Goal: Transaction & Acquisition: Purchase product/service

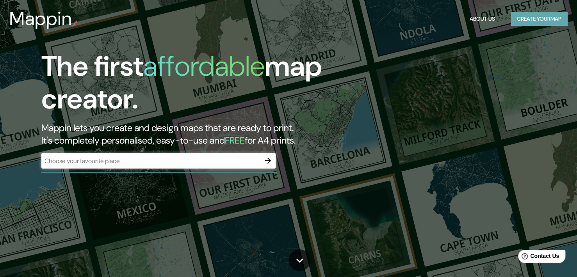
click at [544, 14] on button "Create your map" at bounding box center [539, 19] width 57 height 14
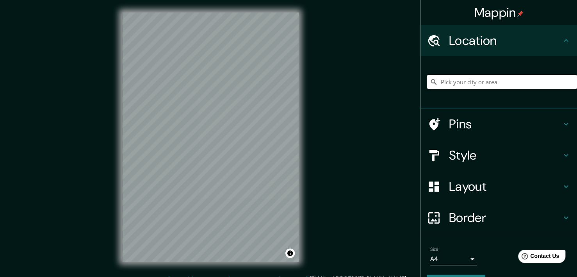
click at [487, 78] on input "Pick your city or area" at bounding box center [502, 82] width 150 height 14
click at [489, 82] on input "[GEOGRAPHIC_DATA], [GEOGRAPHIC_DATA], [GEOGRAPHIC_DATA]" at bounding box center [502, 82] width 150 height 14
click at [466, 80] on input "[STREET_ADDRESS]" at bounding box center [502, 82] width 150 height 14
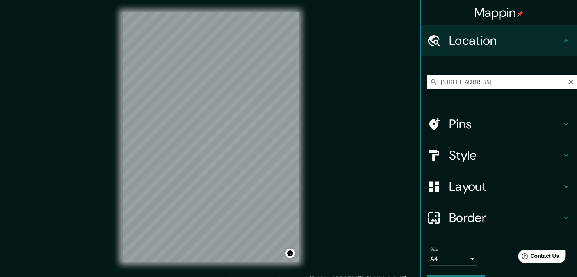
click at [466, 80] on input "[STREET_ADDRESS]" at bounding box center [502, 82] width 150 height 14
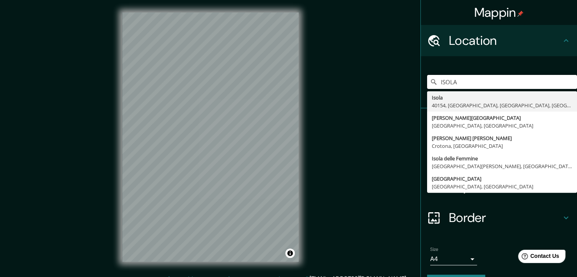
type input "ISOLA"
